Goal: Transaction & Acquisition: Purchase product/service

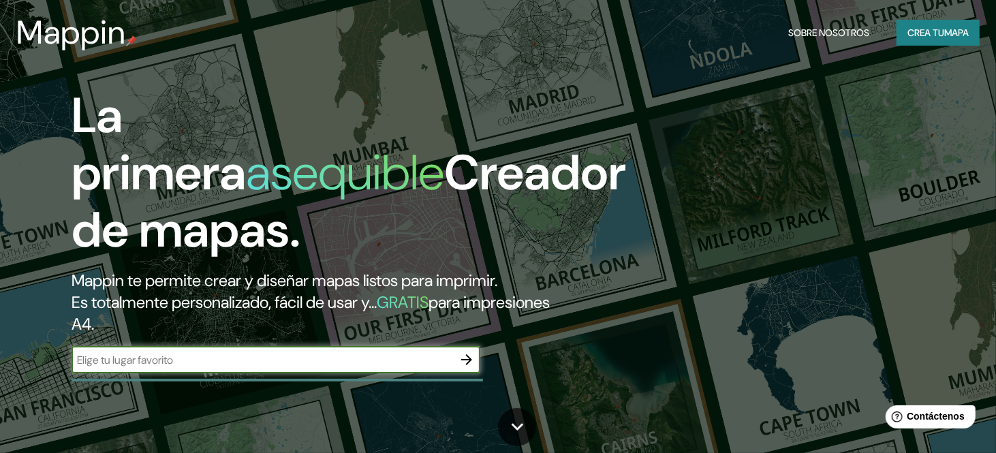
click at [236, 352] on input "text" at bounding box center [262, 360] width 381 height 16
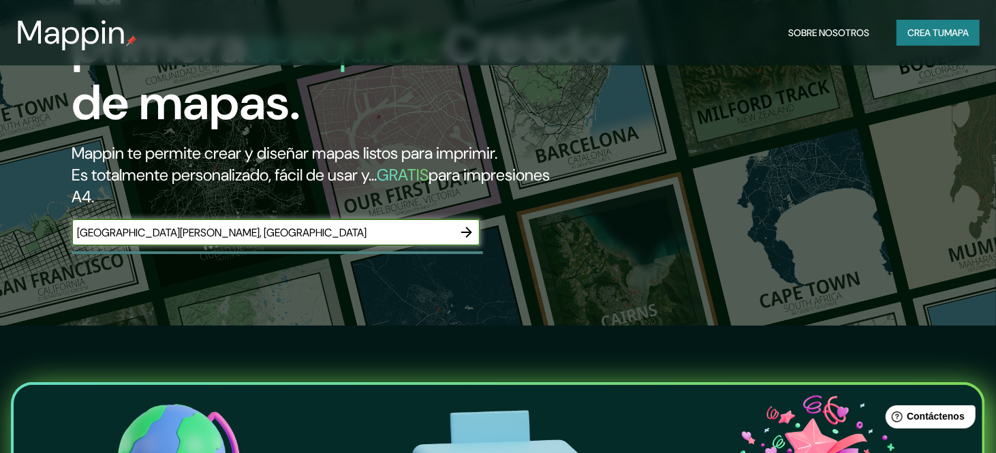
scroll to position [136, 0]
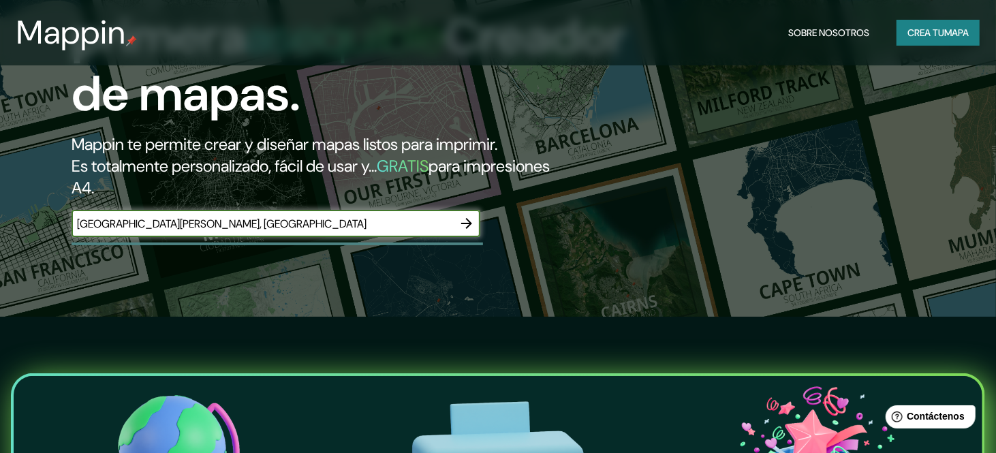
type input "[GEOGRAPHIC_DATA][PERSON_NAME], [GEOGRAPHIC_DATA]"
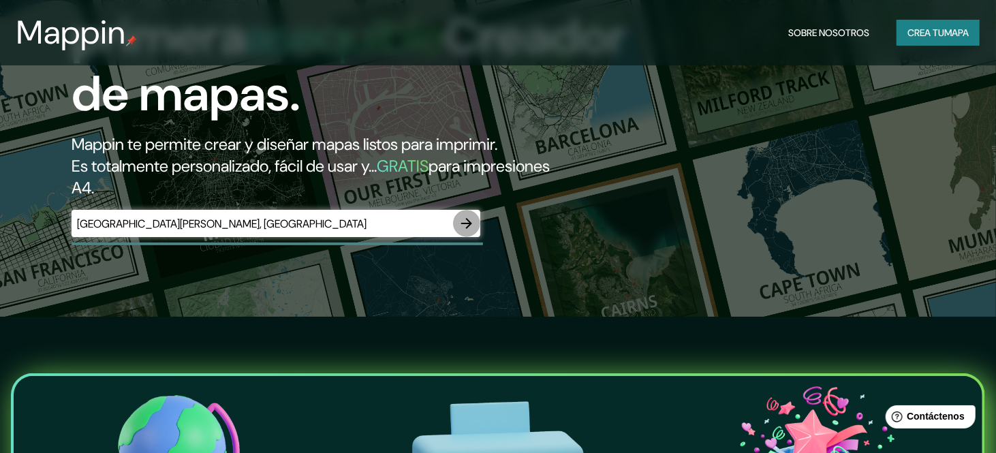
click at [469, 225] on icon "button" at bounding box center [466, 223] width 11 height 11
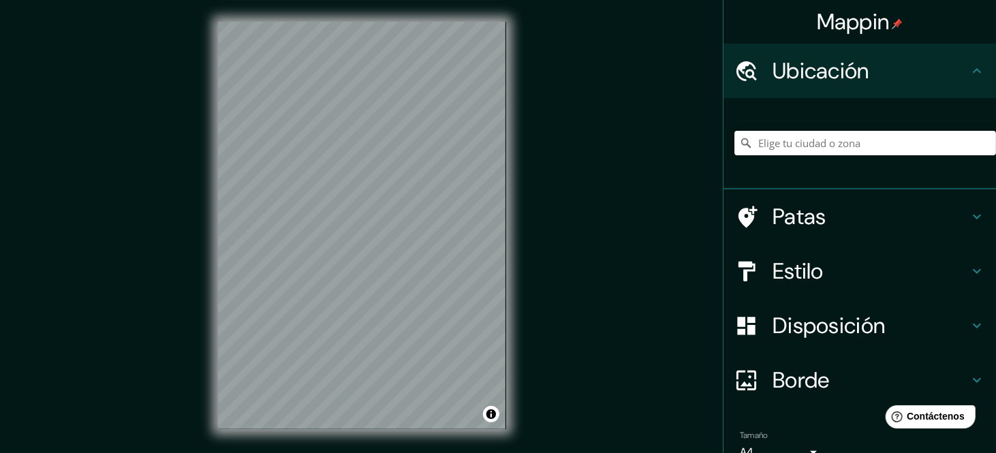
click at [792, 138] on input "Elige tu ciudad o zona" at bounding box center [865, 143] width 262 height 25
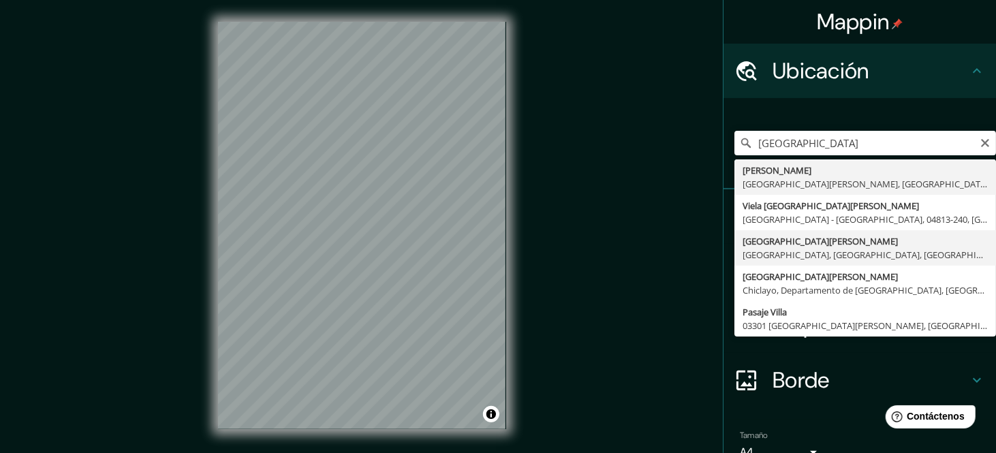
type input "[GEOGRAPHIC_DATA][PERSON_NAME], [GEOGRAPHIC_DATA], [GEOGRAPHIC_DATA], [GEOGRAPH…"
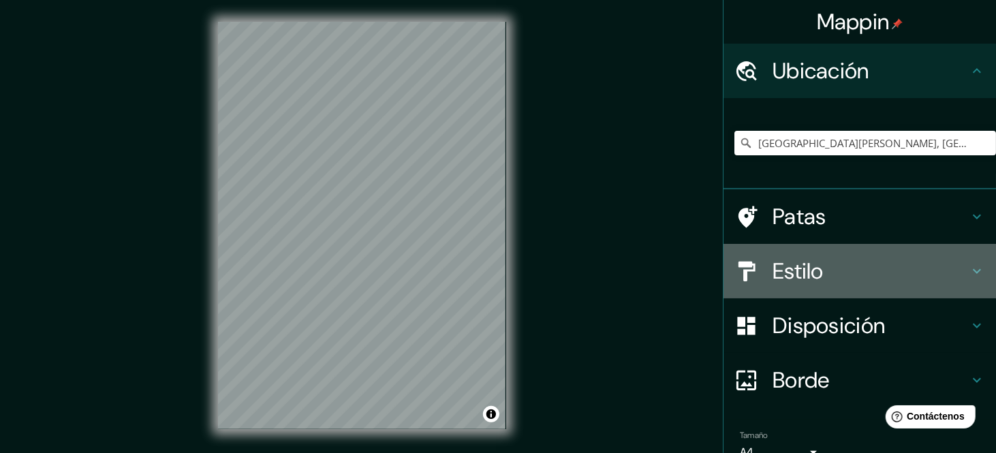
click at [815, 283] on h4 "Estilo" at bounding box center [870, 270] width 196 height 27
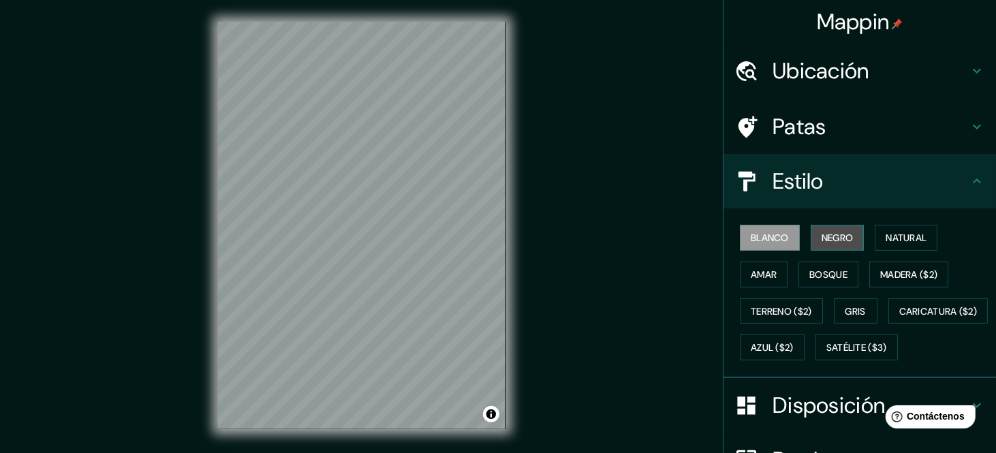
click at [823, 239] on font "Negro" at bounding box center [837, 238] width 32 height 12
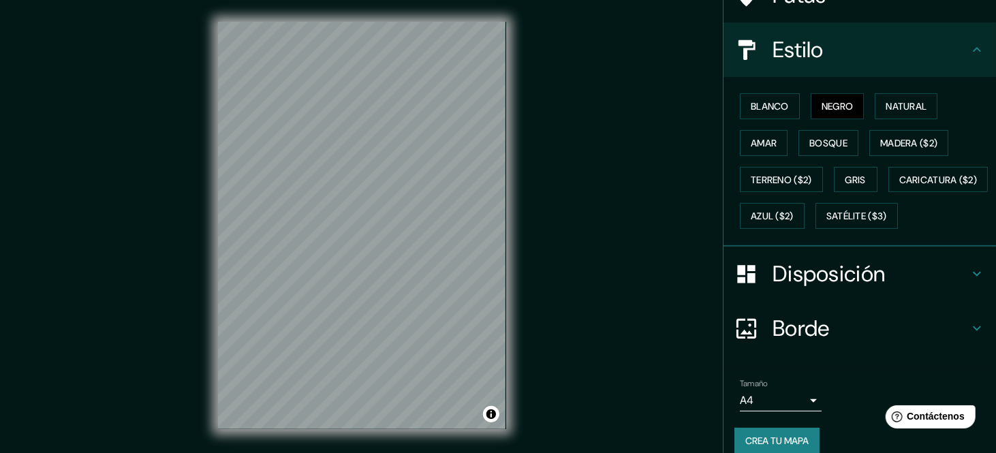
scroll to position [136, 0]
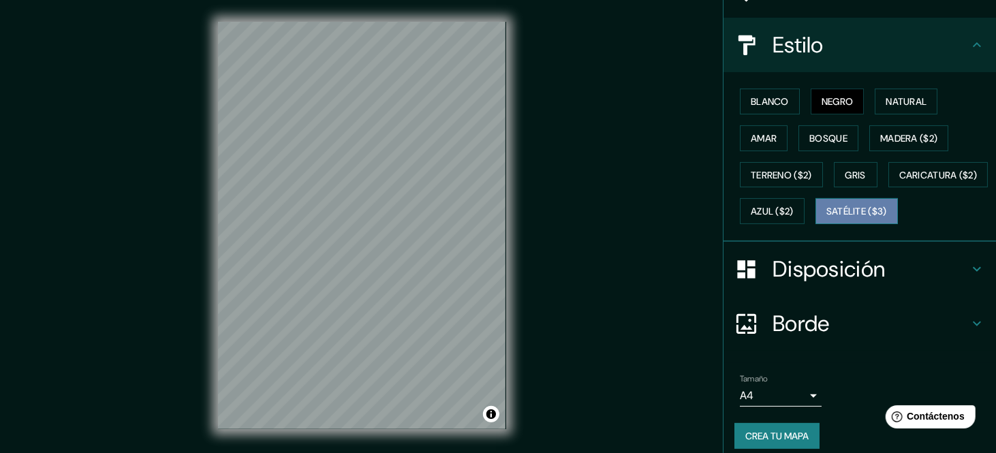
click at [826, 218] on font "Satélite ($3)" at bounding box center [856, 212] width 61 height 12
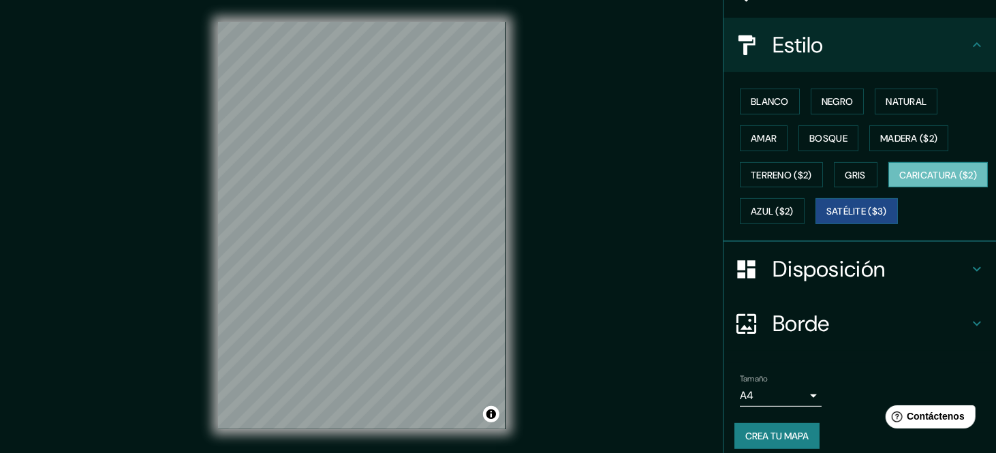
click at [899, 181] on font "Caricatura ($2)" at bounding box center [938, 175] width 78 height 12
click at [773, 169] on font "Terreno ($2)" at bounding box center [781, 175] width 61 height 12
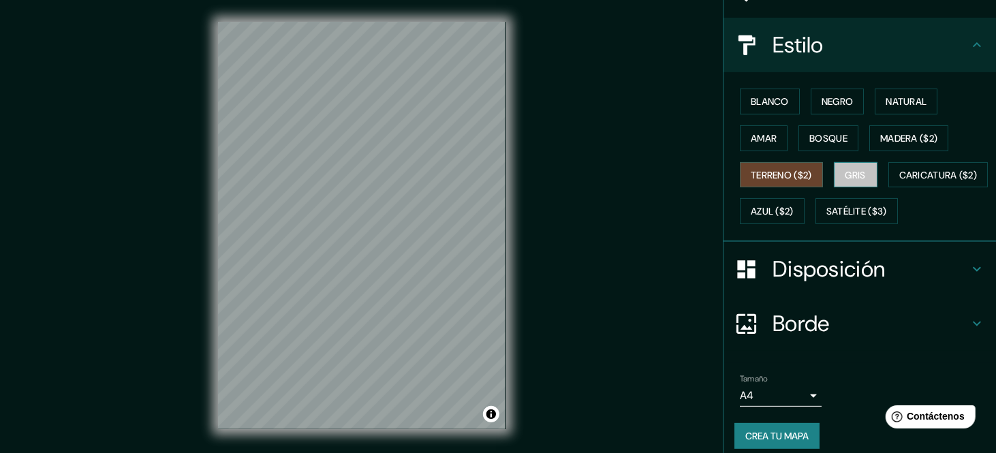
click at [845, 169] on font "Gris" at bounding box center [855, 175] width 20 height 12
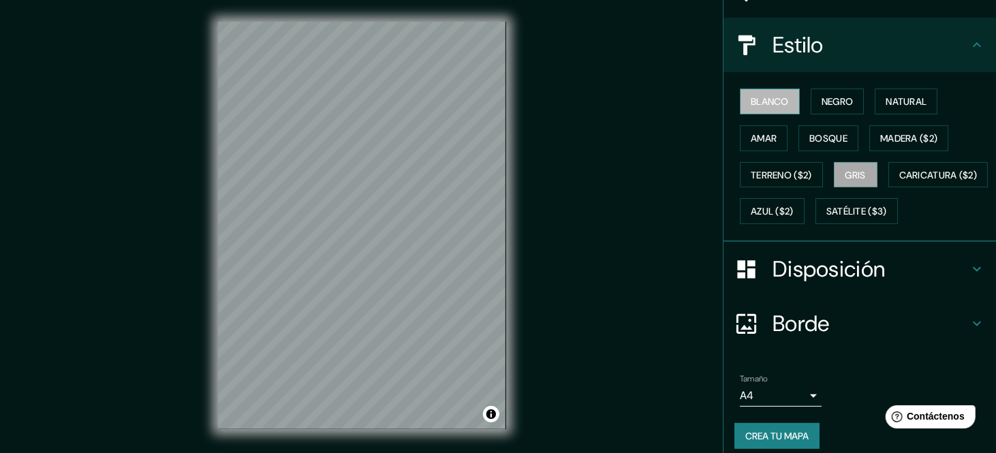
click at [756, 100] on font "Blanco" at bounding box center [770, 101] width 38 height 12
click at [821, 108] on font "Negro" at bounding box center [837, 102] width 32 height 18
click at [757, 89] on button "Blanco" at bounding box center [770, 102] width 60 height 26
click at [812, 91] on button "Negro" at bounding box center [837, 102] width 54 height 26
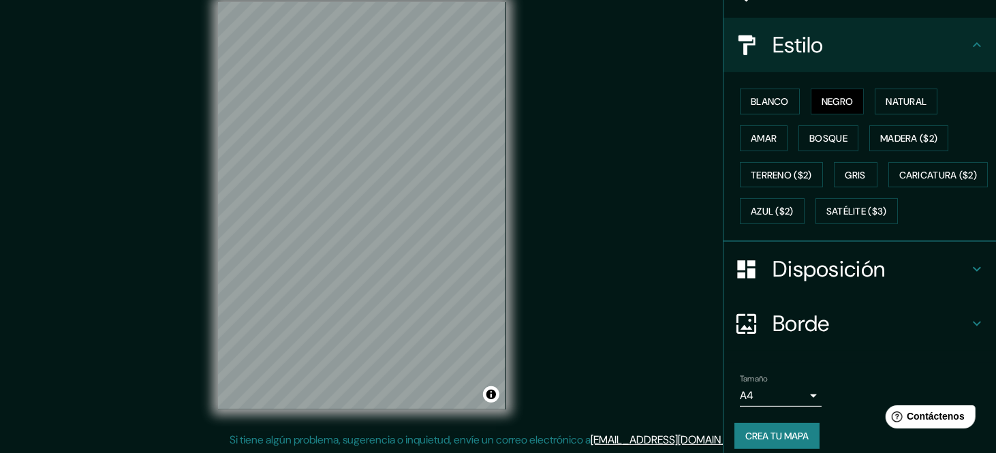
scroll to position [179, 0]
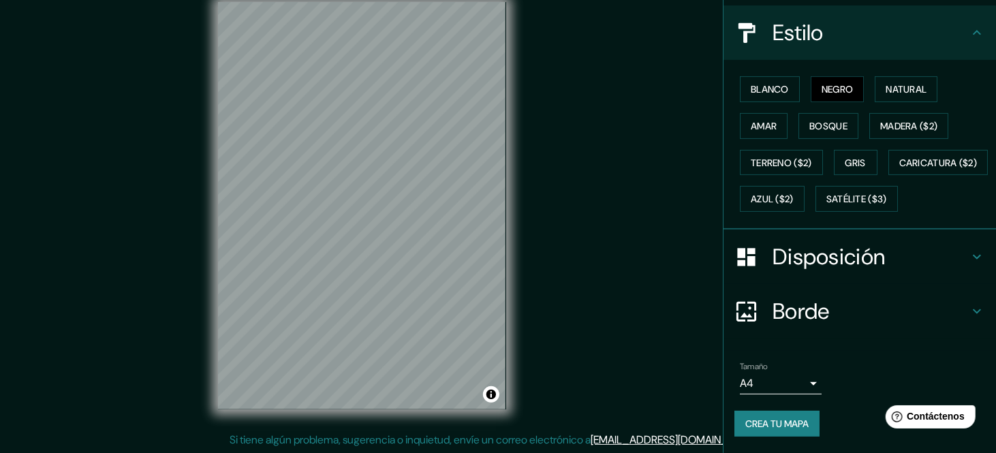
click at [801, 387] on body "Mappin Ubicación [GEOGRAPHIC_DATA][PERSON_NAME], [GEOGRAPHIC_DATA], [GEOGRAPHIC…" at bounding box center [498, 206] width 996 height 453
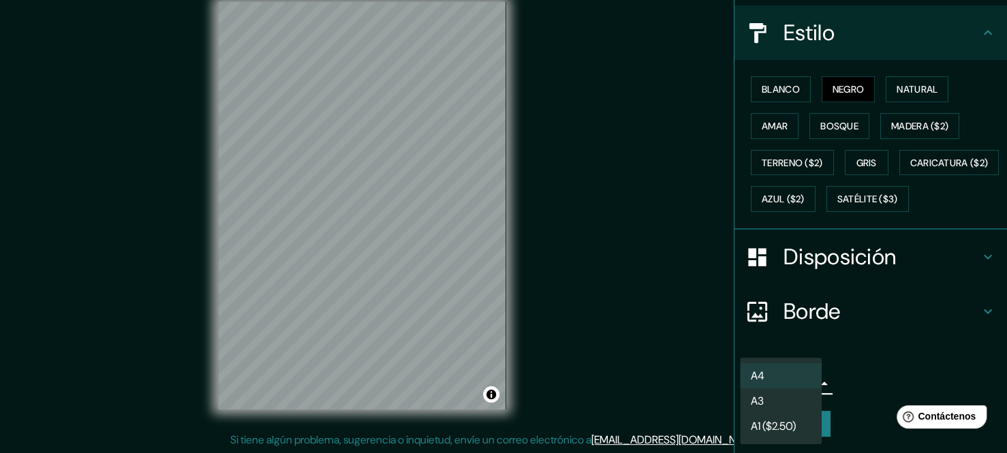
click at [787, 420] on font "A1 ($2.50)" at bounding box center [773, 426] width 45 height 17
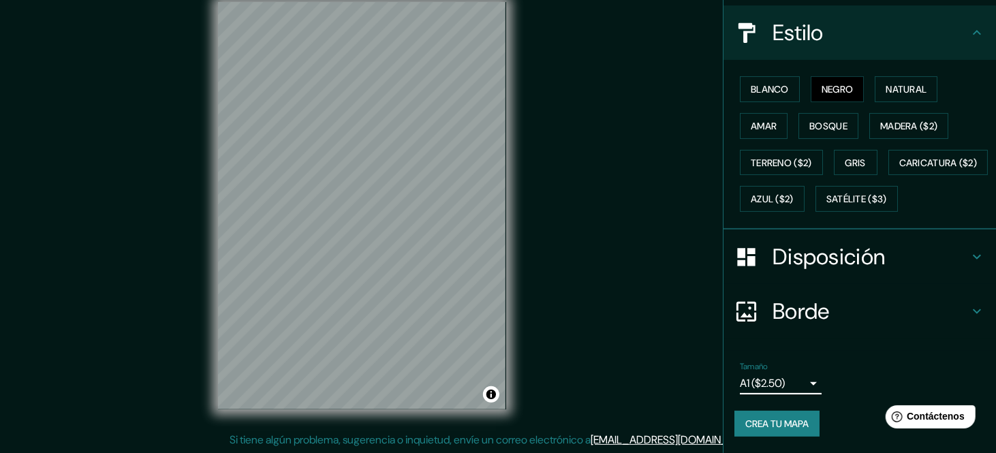
click at [787, 373] on body "Mappin Ubicación [GEOGRAPHIC_DATA][PERSON_NAME], [GEOGRAPHIC_DATA], [GEOGRAPHIC…" at bounding box center [498, 206] width 996 height 453
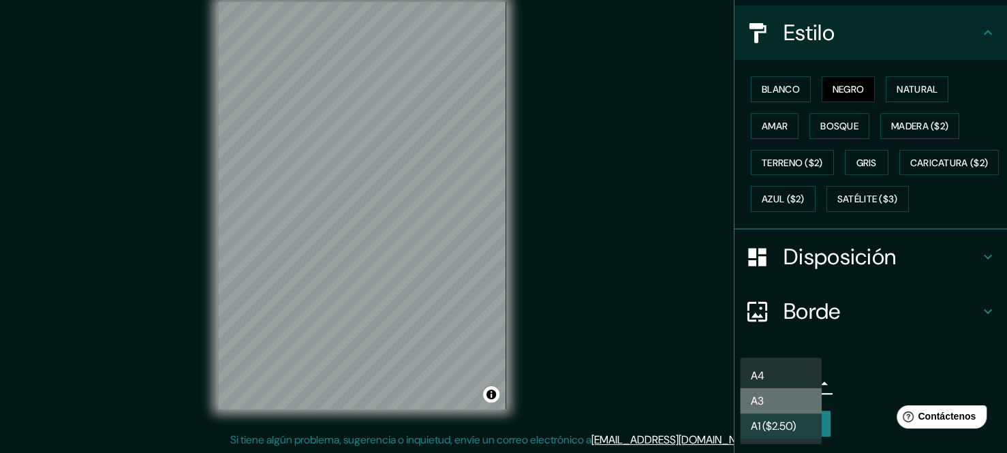
click at [791, 406] on li "A3" at bounding box center [781, 400] width 82 height 25
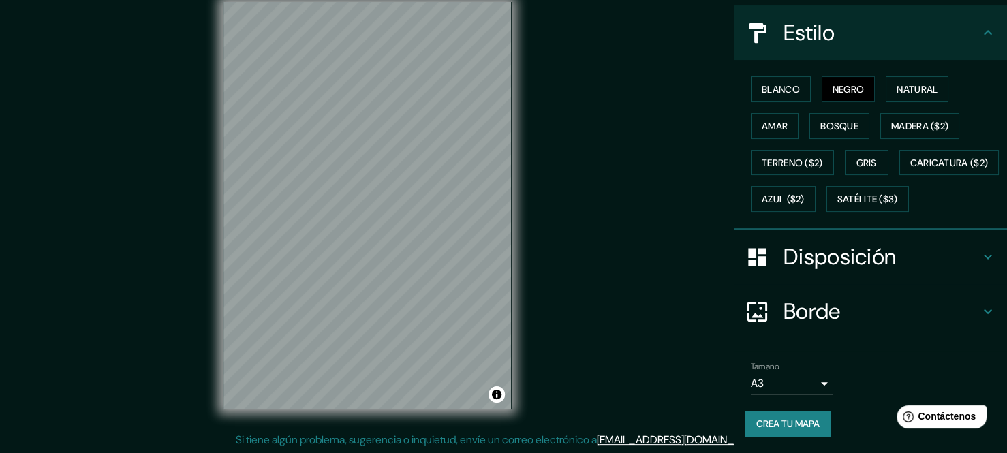
click at [803, 381] on body "Mappin Ubicación [GEOGRAPHIC_DATA][PERSON_NAME], [GEOGRAPHIC_DATA], [GEOGRAPHIC…" at bounding box center [503, 206] width 1007 height 453
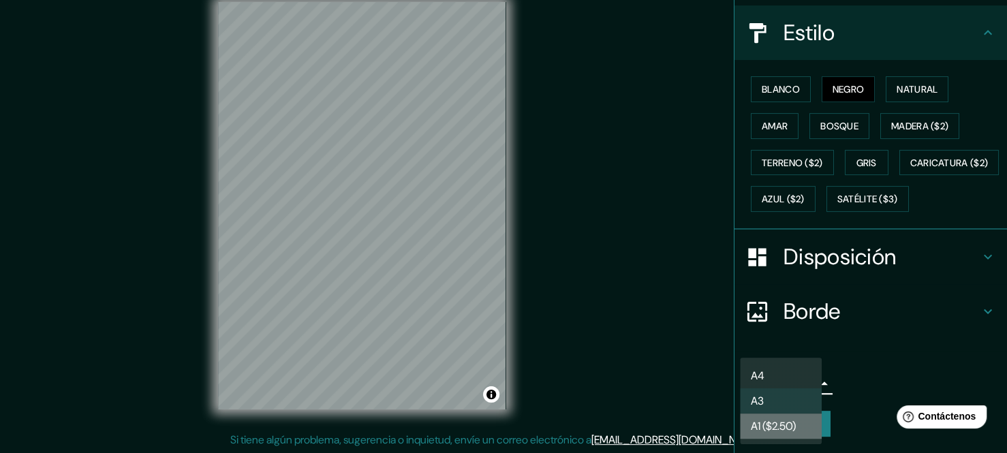
click at [771, 419] on font "A1 ($2.50)" at bounding box center [773, 426] width 45 height 17
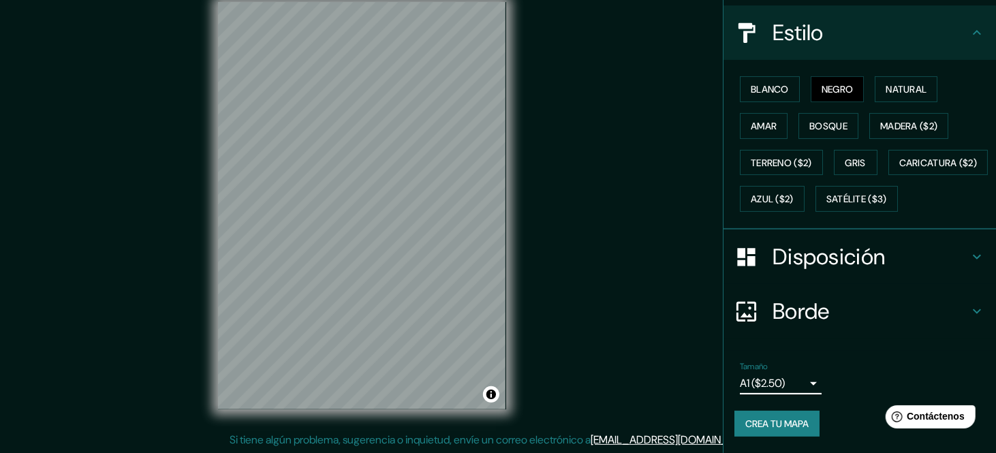
click at [802, 379] on body "Mappin Ubicación [GEOGRAPHIC_DATA][PERSON_NAME], [GEOGRAPHIC_DATA], [GEOGRAPHIC…" at bounding box center [498, 206] width 996 height 453
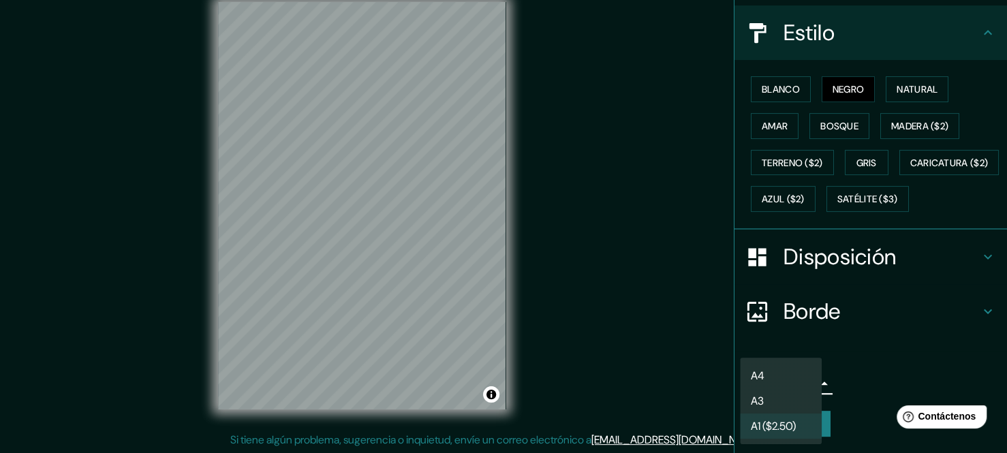
click at [774, 396] on li "A3" at bounding box center [781, 400] width 82 height 25
type input "a4"
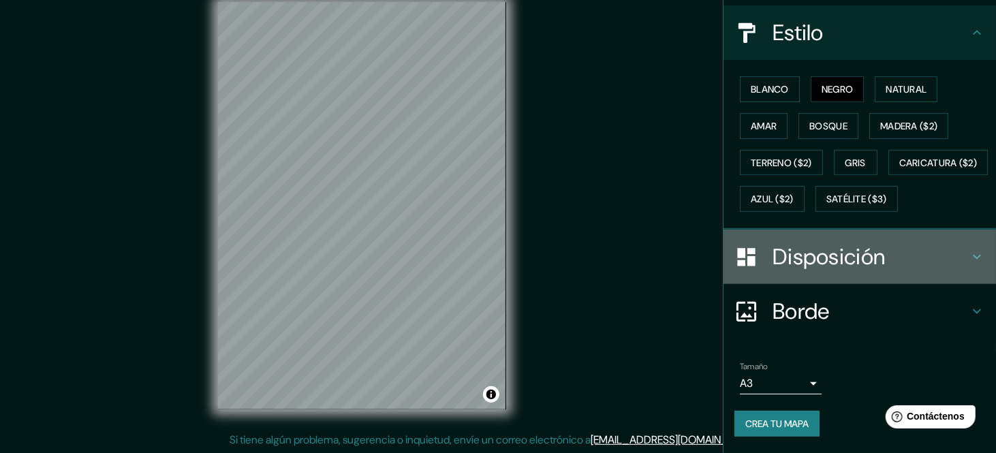
click at [836, 245] on font "Disposición" at bounding box center [828, 256] width 112 height 29
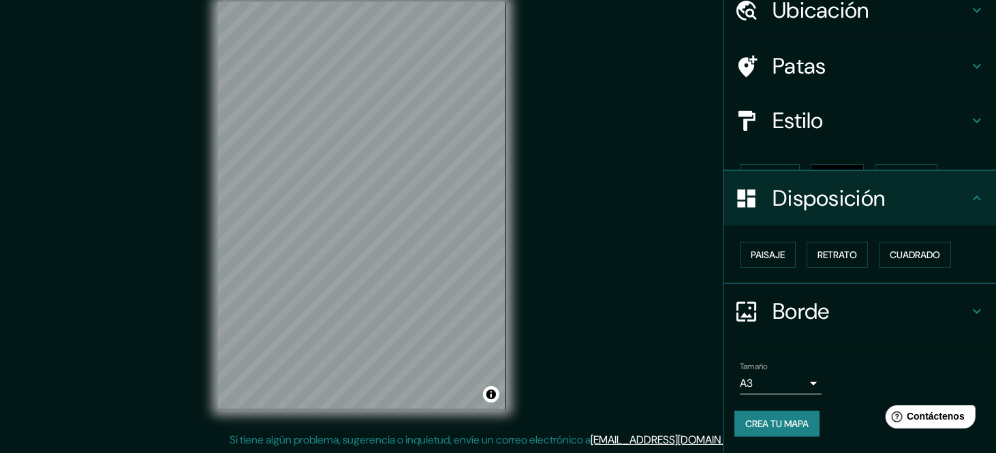
scroll to position [36, 0]
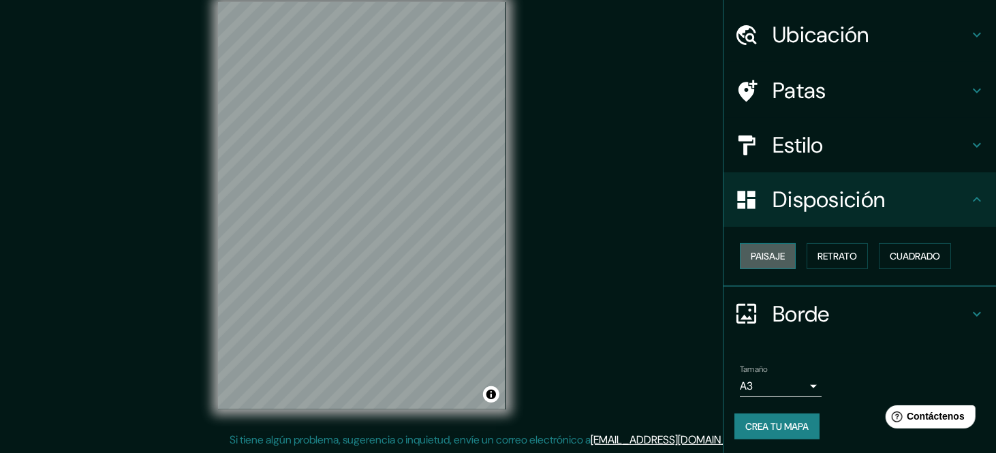
click at [772, 259] on font "Paisaje" at bounding box center [768, 256] width 34 height 12
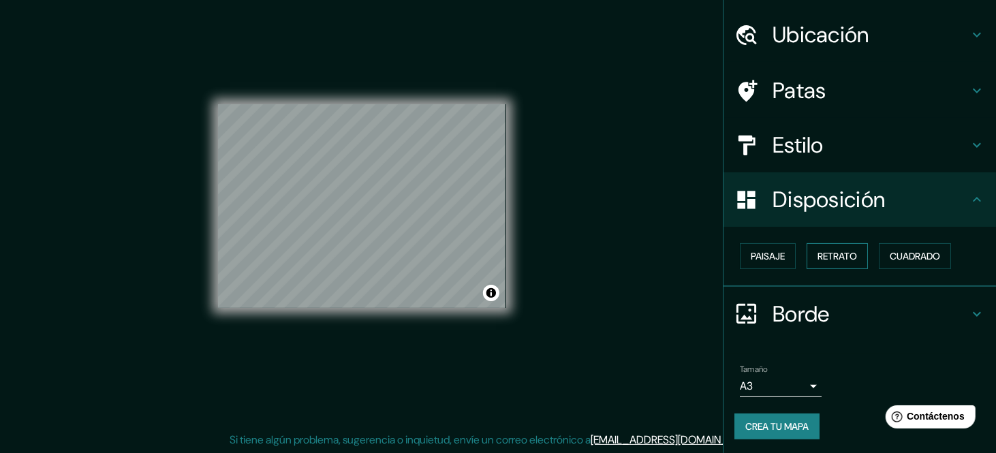
click at [817, 254] on font "Retrato" at bounding box center [837, 256] width 40 height 12
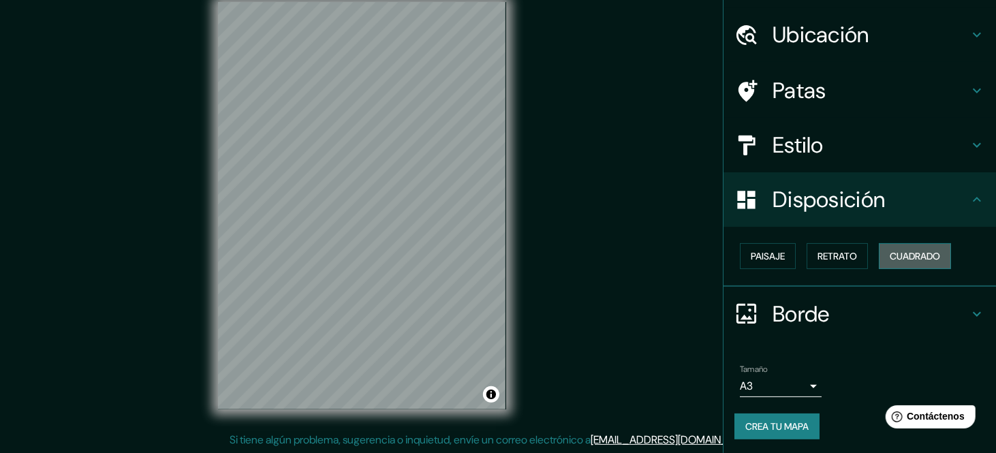
click at [912, 254] on font "Cuadrado" at bounding box center [914, 256] width 50 height 12
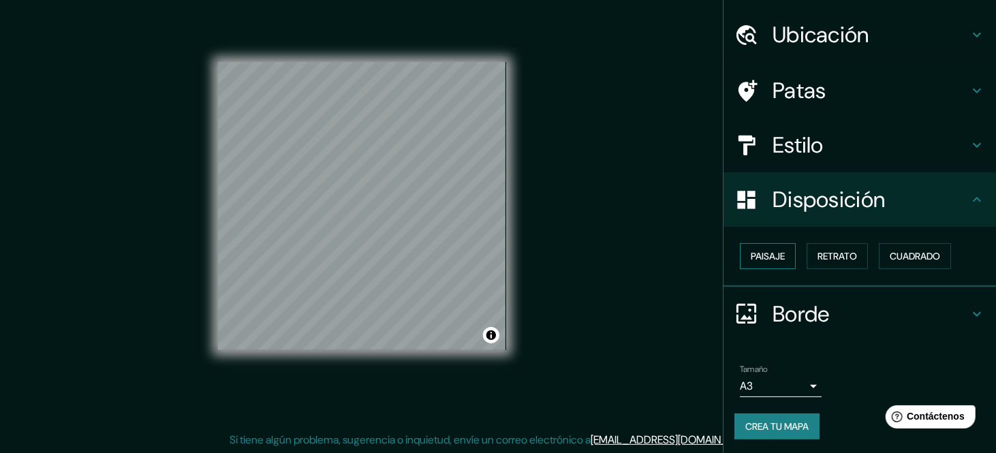
click at [751, 250] on font "Paisaje" at bounding box center [768, 256] width 34 height 12
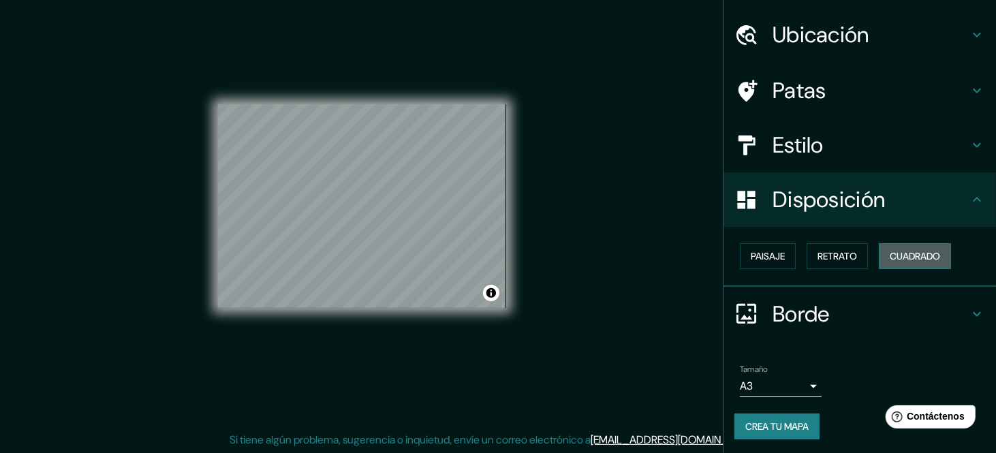
click at [890, 253] on font "Cuadrado" at bounding box center [914, 256] width 50 height 12
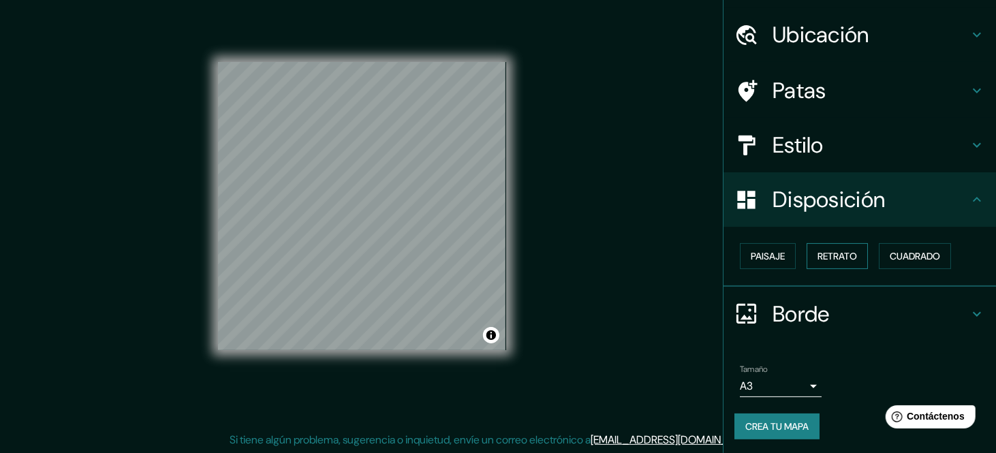
click at [845, 255] on font "Retrato" at bounding box center [837, 256] width 40 height 12
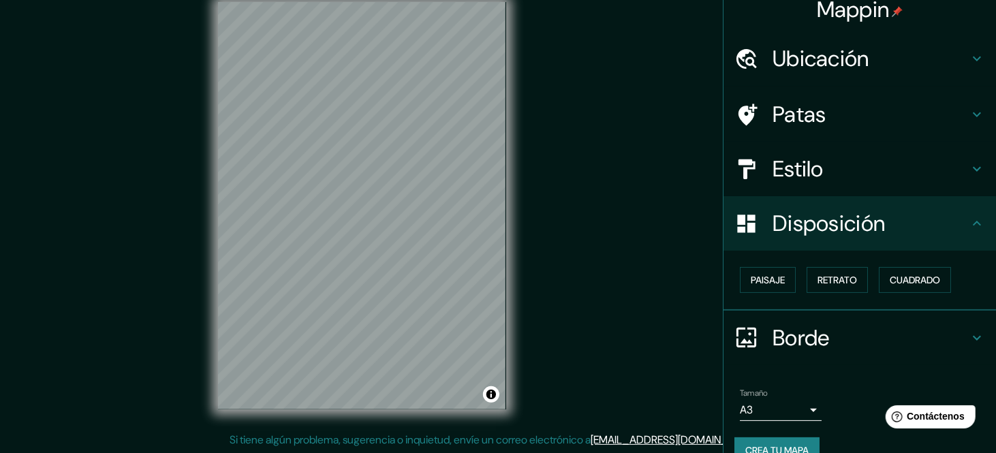
scroll to position [0, 0]
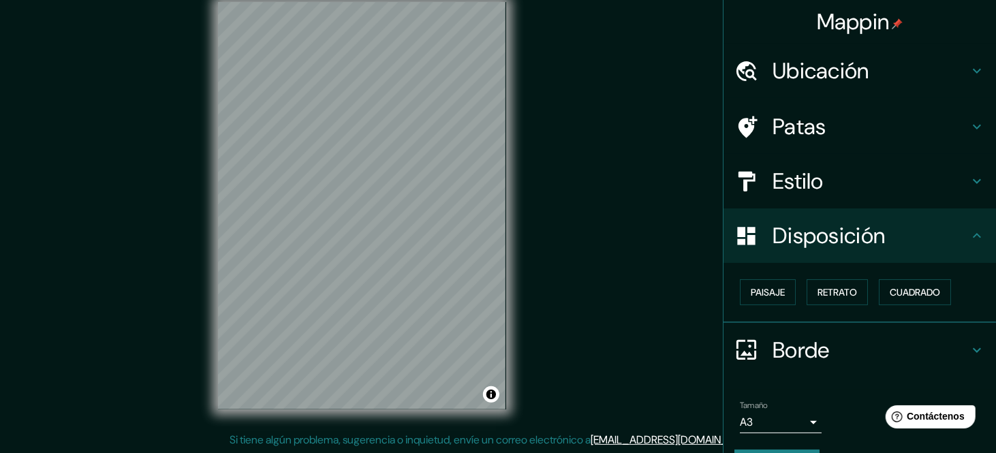
click at [888, 113] on h4 "Patas" at bounding box center [870, 126] width 196 height 27
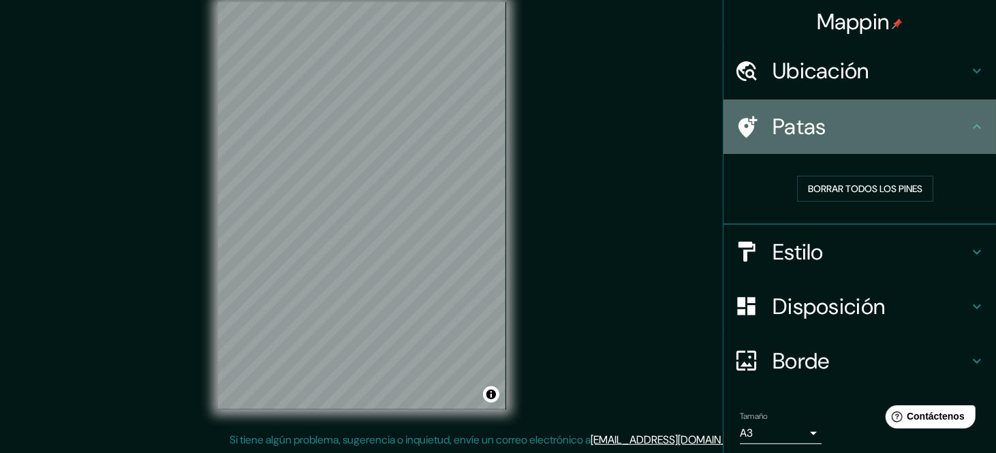
click at [888, 119] on h4 "Patas" at bounding box center [870, 126] width 196 height 27
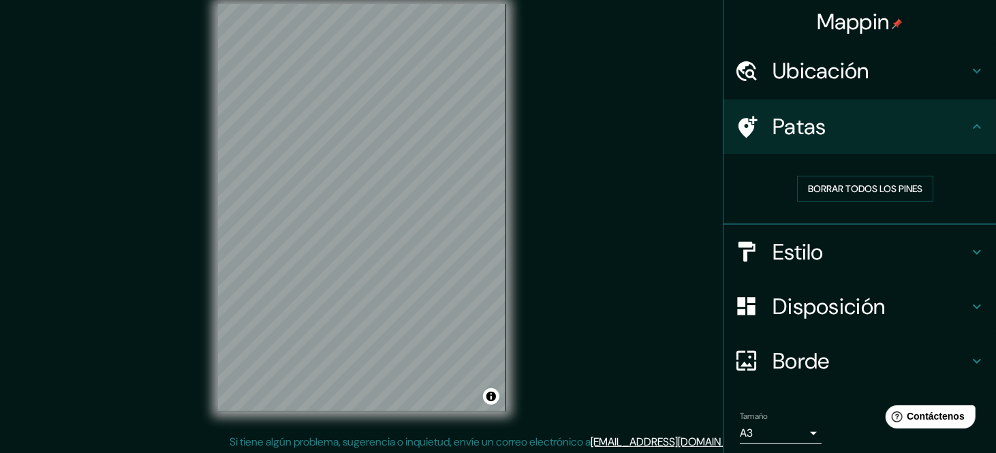
scroll to position [18, 0]
